Goal: Navigation & Orientation: Find specific page/section

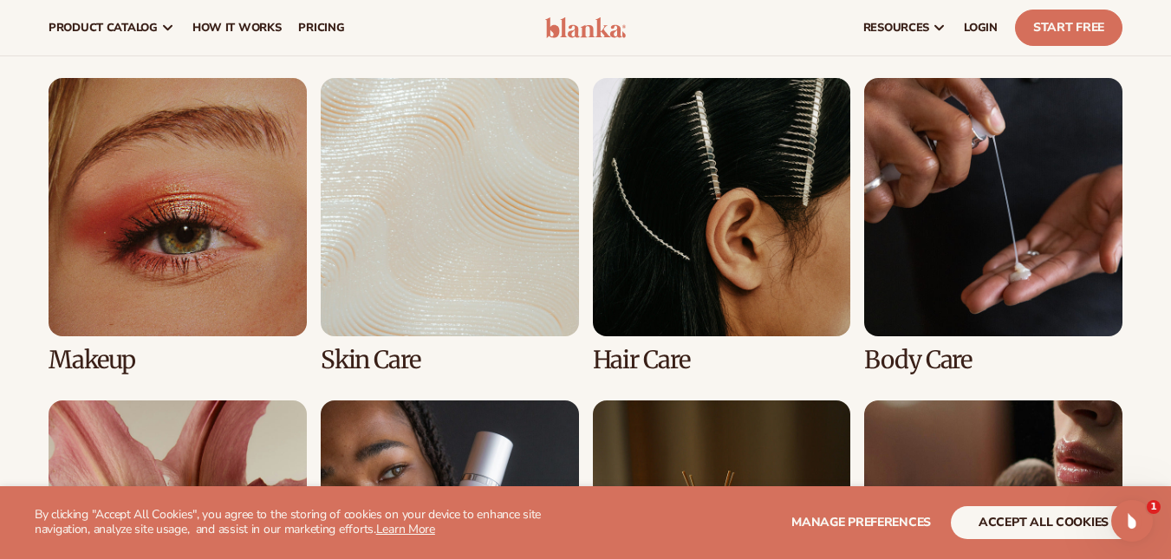
scroll to position [1127, 0]
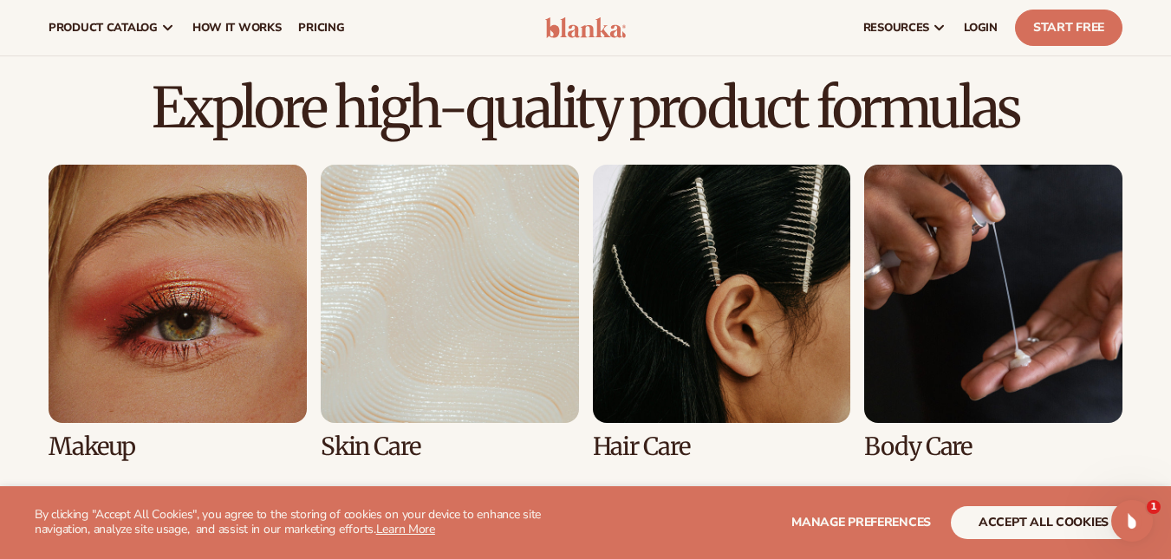
click at [458, 332] on link "2 / 8" at bounding box center [450, 313] width 258 height 296
click at [484, 263] on link "2 / 8" at bounding box center [450, 313] width 258 height 296
